Goal: Transaction & Acquisition: Purchase product/service

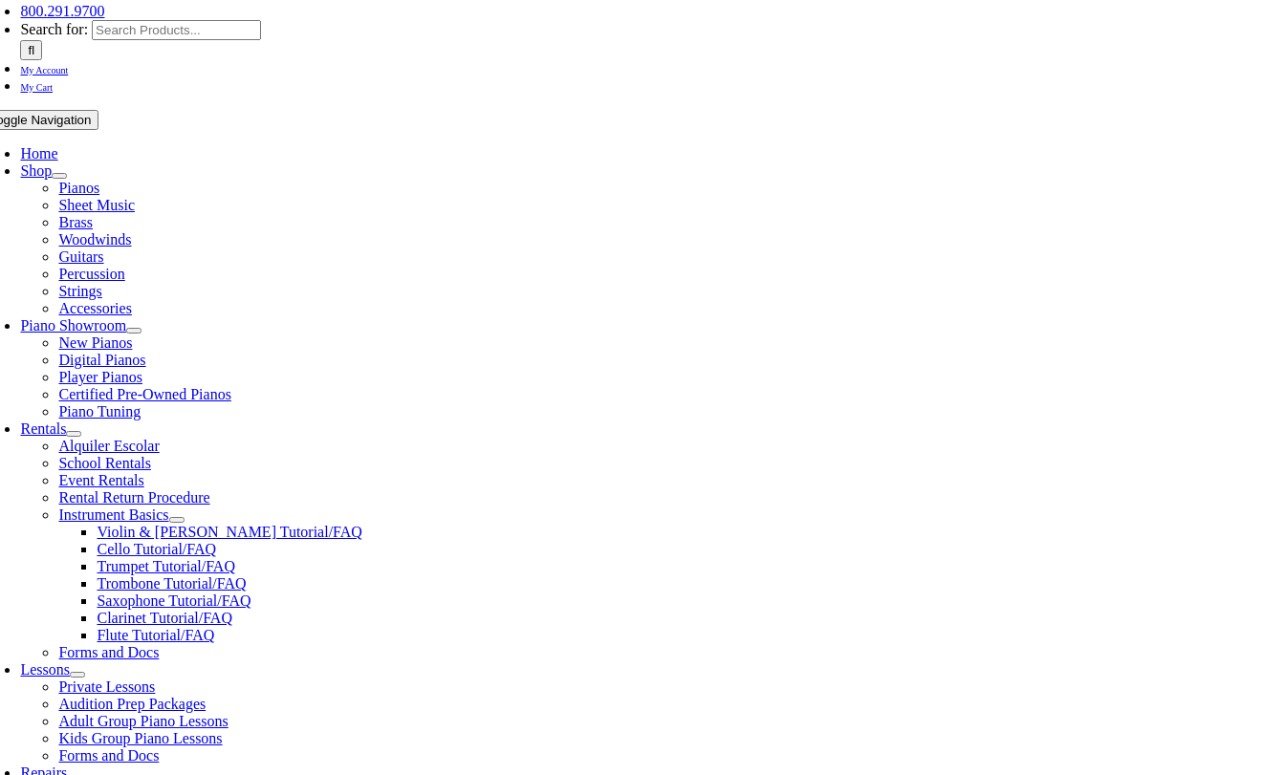
scroll to position [322, 0]
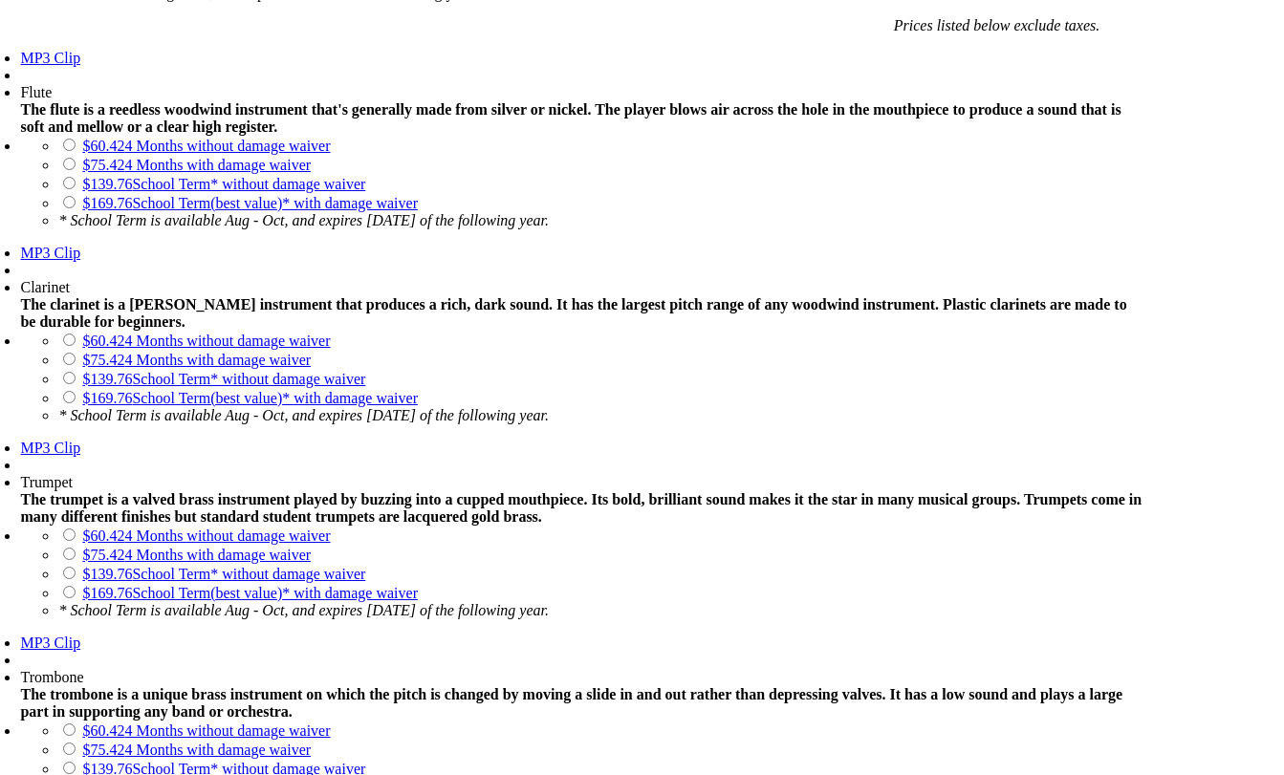
scroll to position [1497, 0]
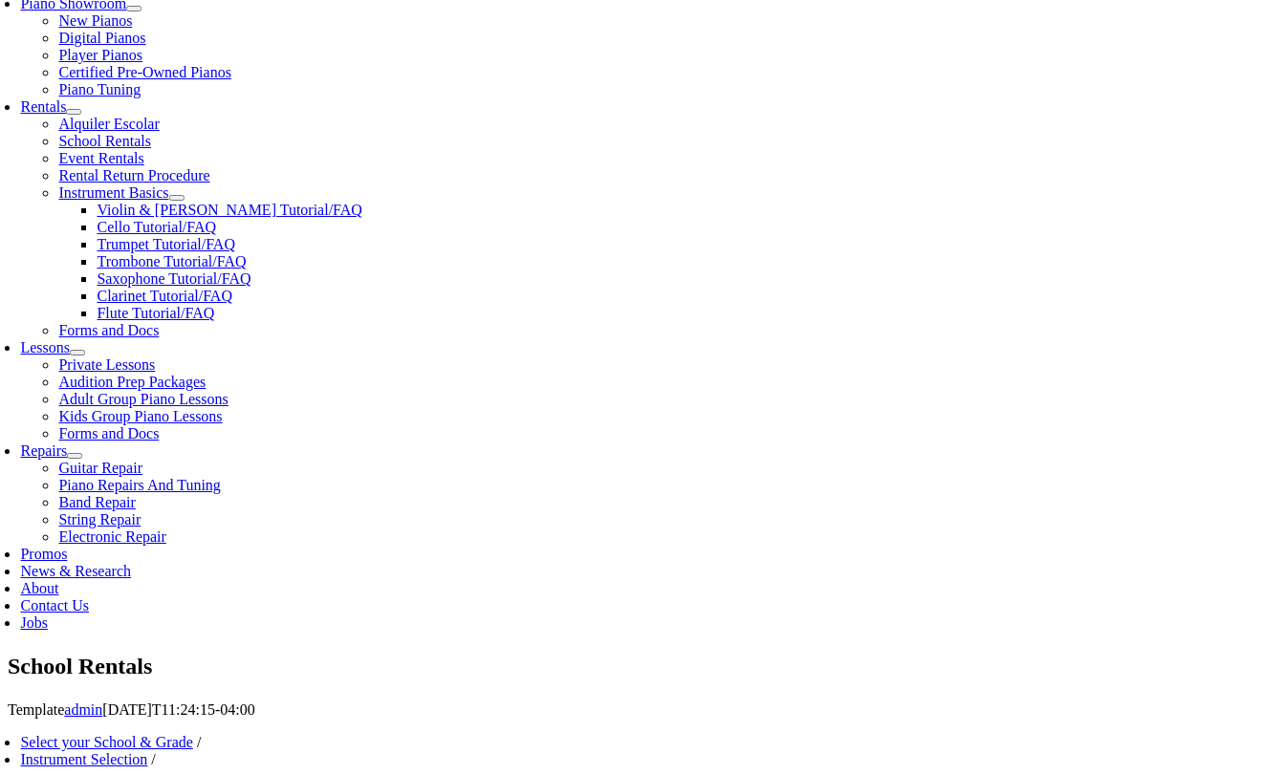
scroll to position [598, 0]
